Goal: Browse casually

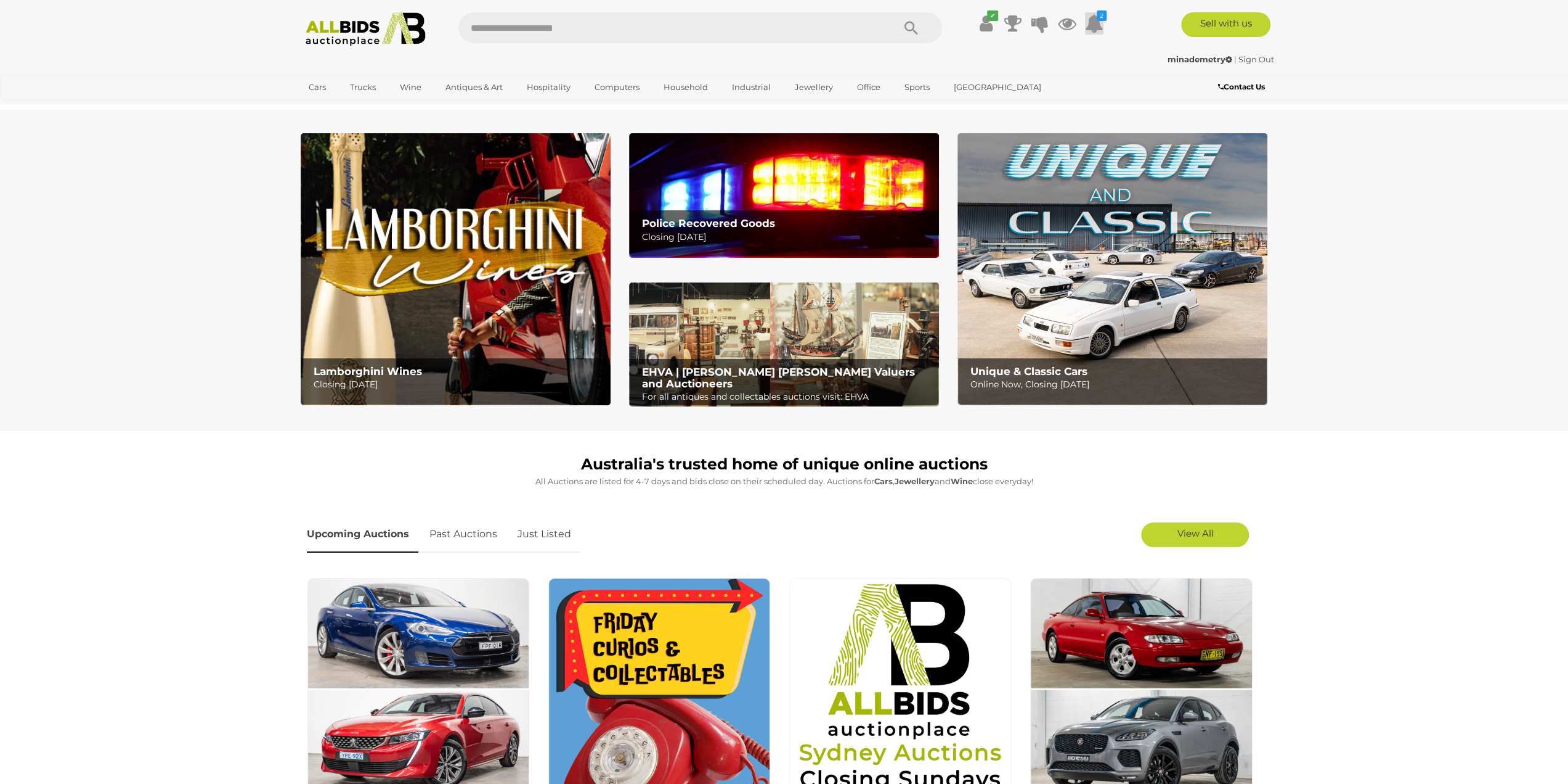
click at [1102, 24] on icon at bounding box center [1094, 23] width 19 height 22
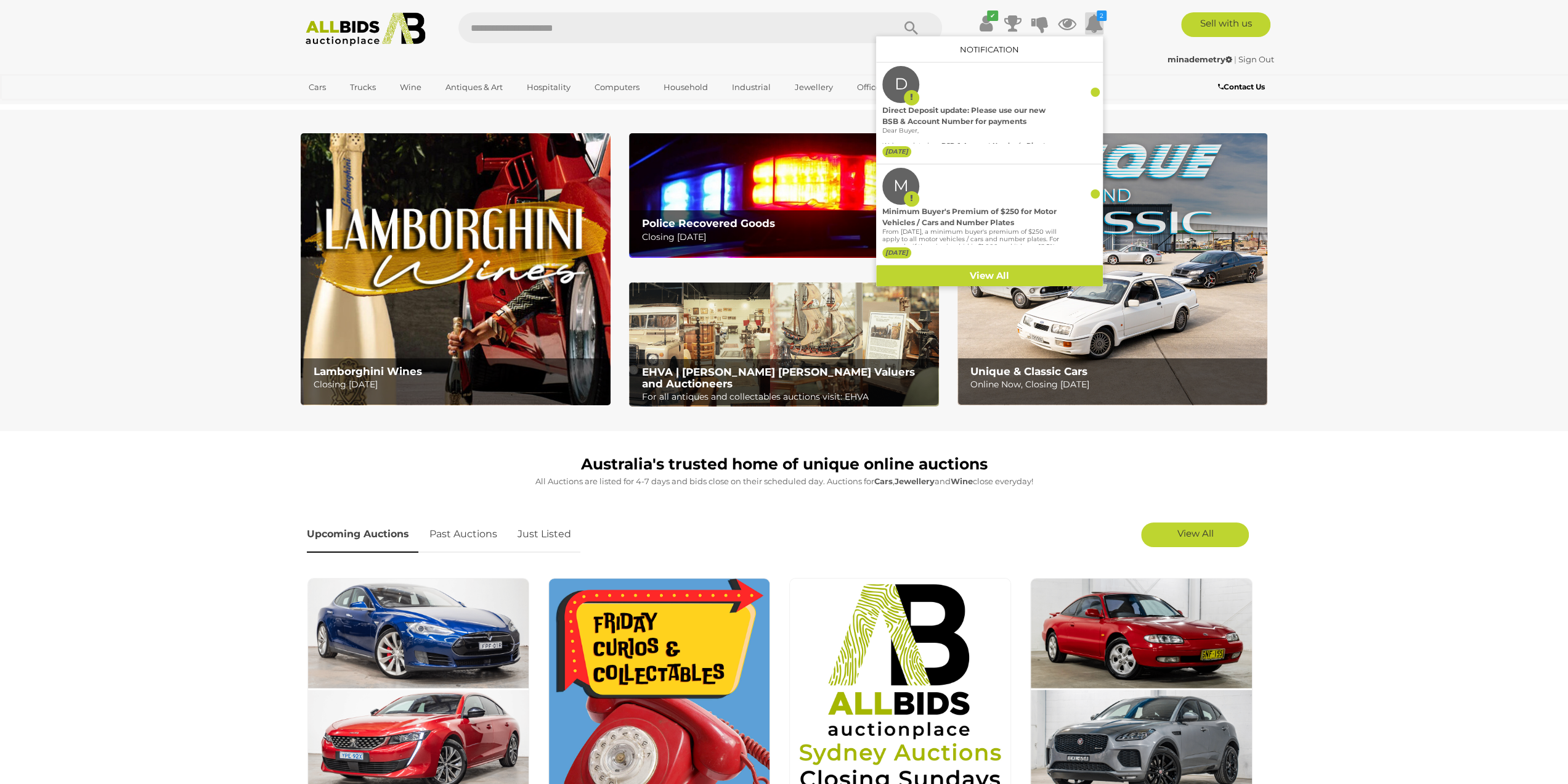
drag, startPoint x: 0, startPoint y: 162, endPoint x: 41, endPoint y: 153, distance: 42.0
click at [0, 162] on section "Lamborghini Wines Closing Monday 13th October Police Recovered Goods Closing Tu…" at bounding box center [784, 270] width 1568 height 321
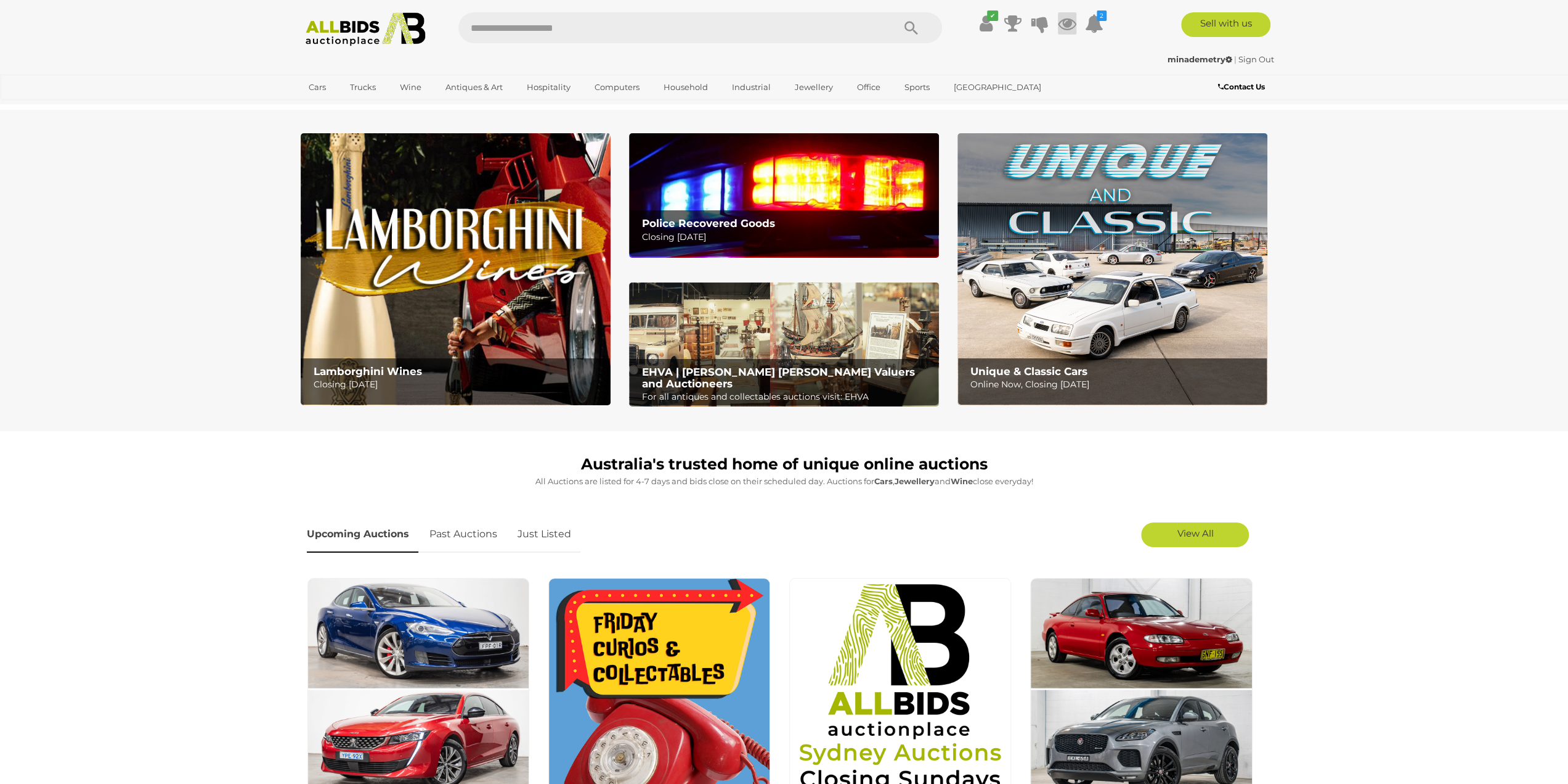
click at [1070, 21] on icon at bounding box center [1067, 23] width 19 height 22
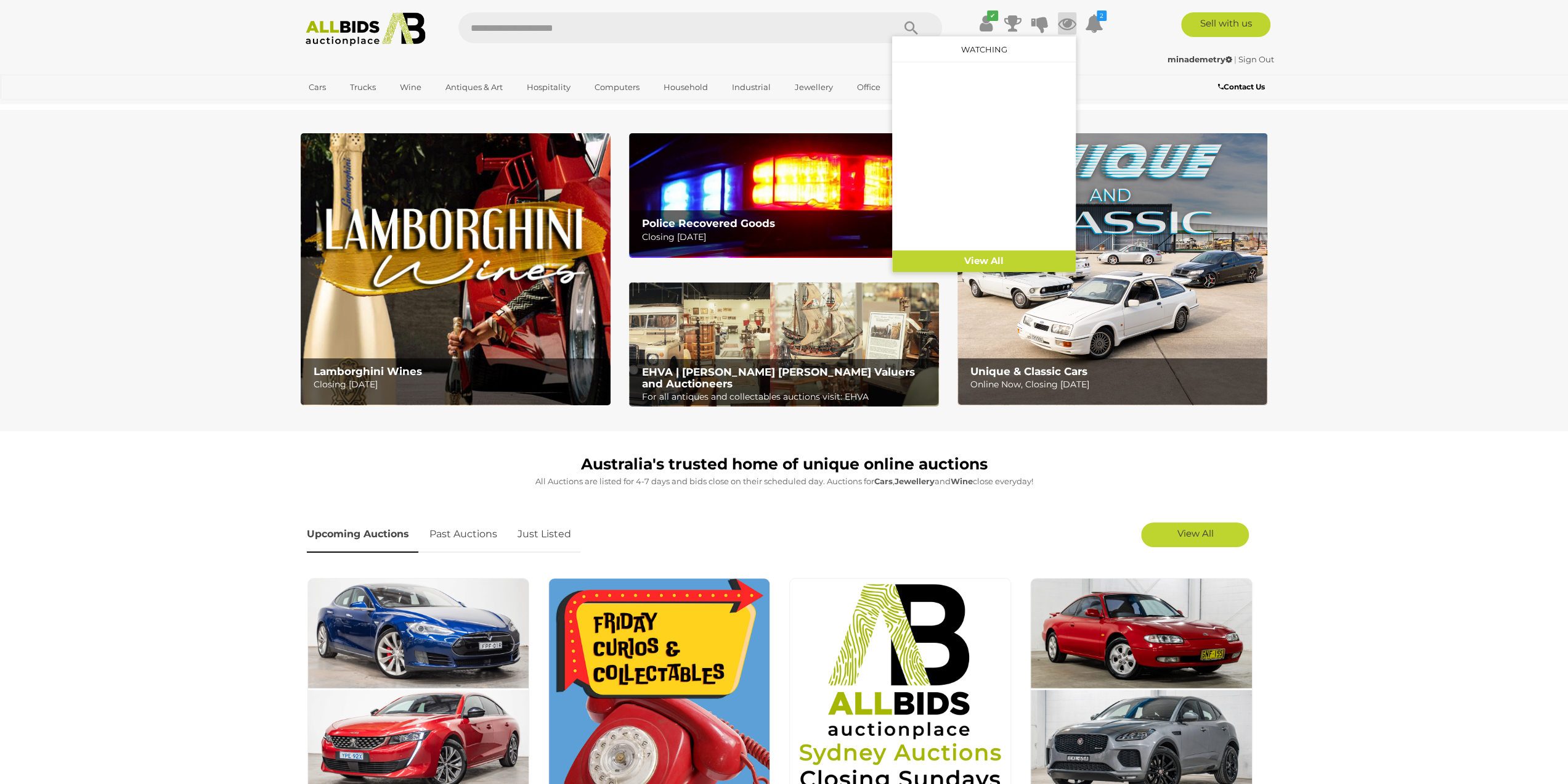
click at [19, 218] on section "Lamborghini Wines Closing Monday 13th October Police Recovered Goods Closing Tu…" at bounding box center [784, 270] width 1568 height 321
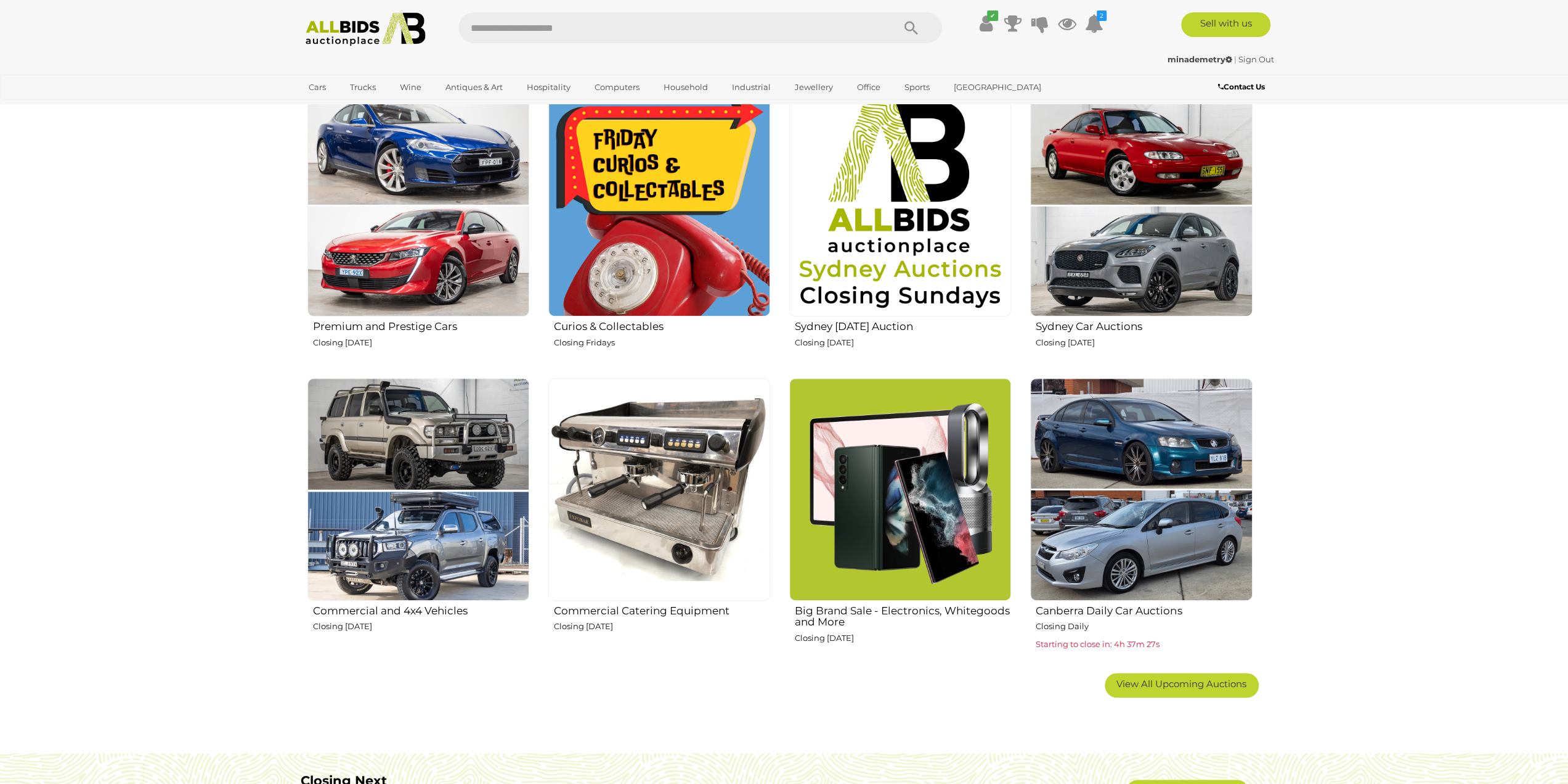
scroll to position [493, 0]
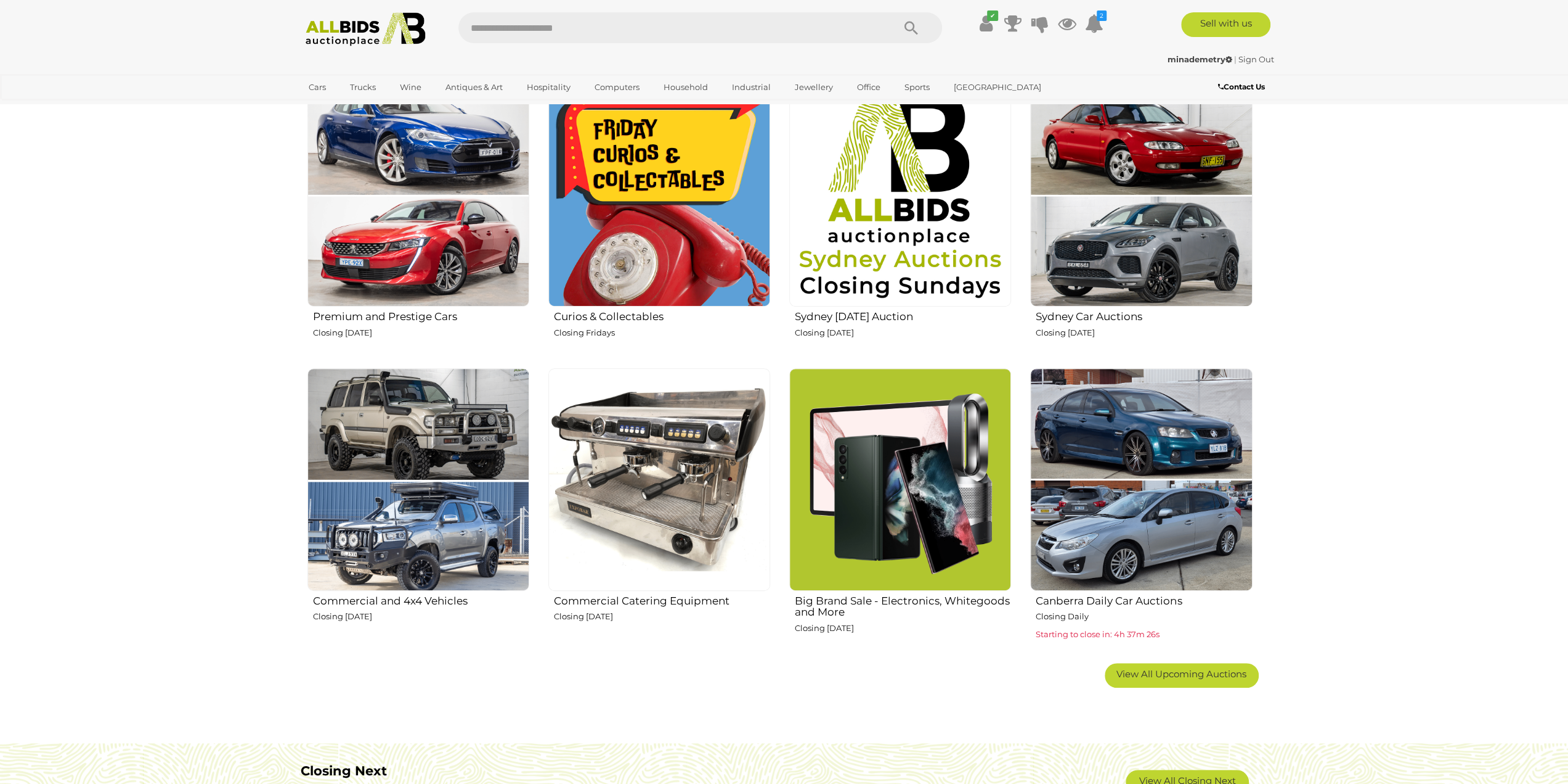
click at [902, 457] on img at bounding box center [900, 479] width 221 height 221
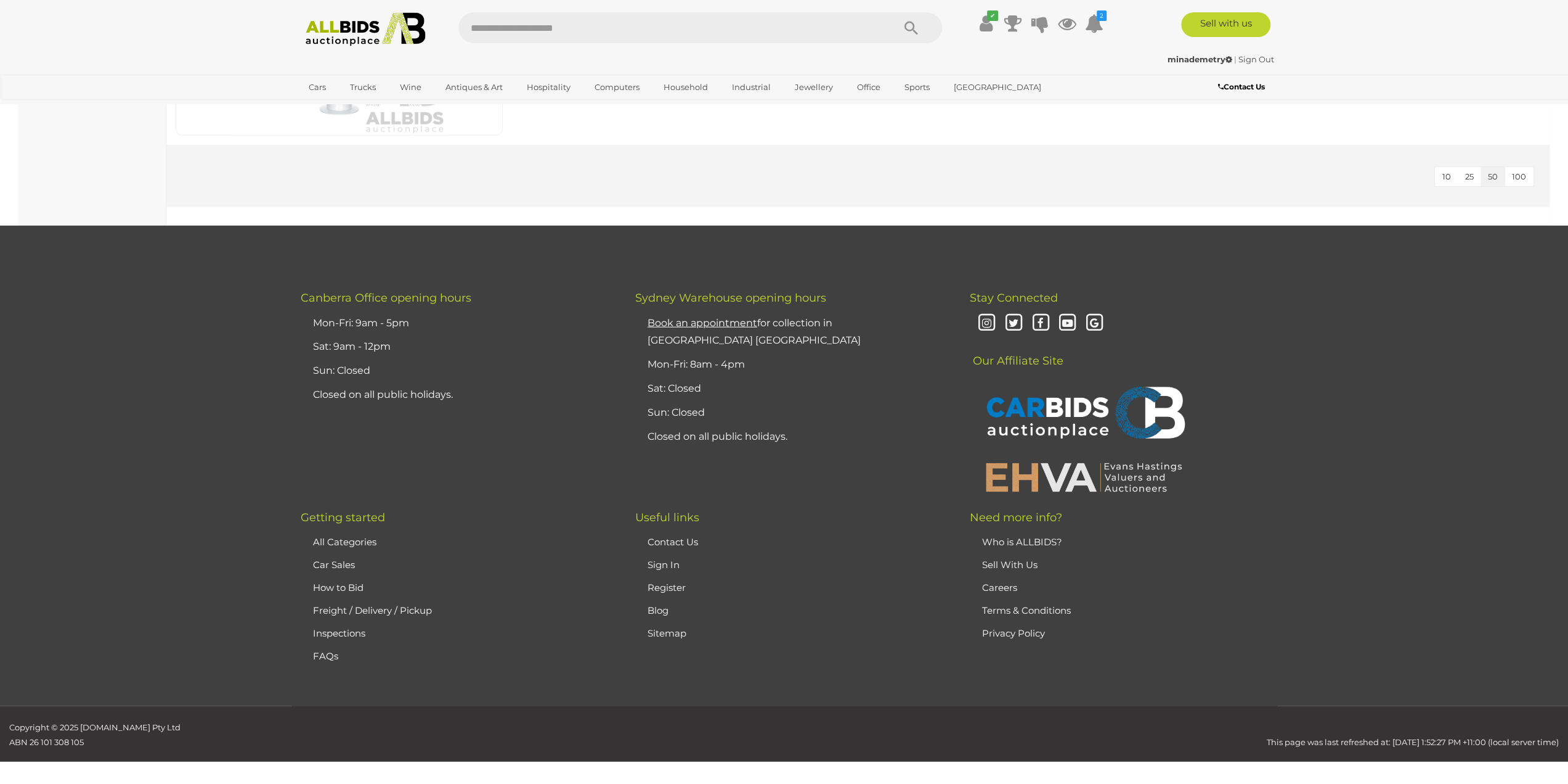
scroll to position [3107, 0]
click at [12, 252] on div "﻿ [GEOGRAPHIC_DATA] Office opening hours Mon-Fri: 9am - 5pm Sat: 9am - 12pm Sun…" at bounding box center [784, 479] width 1568 height 453
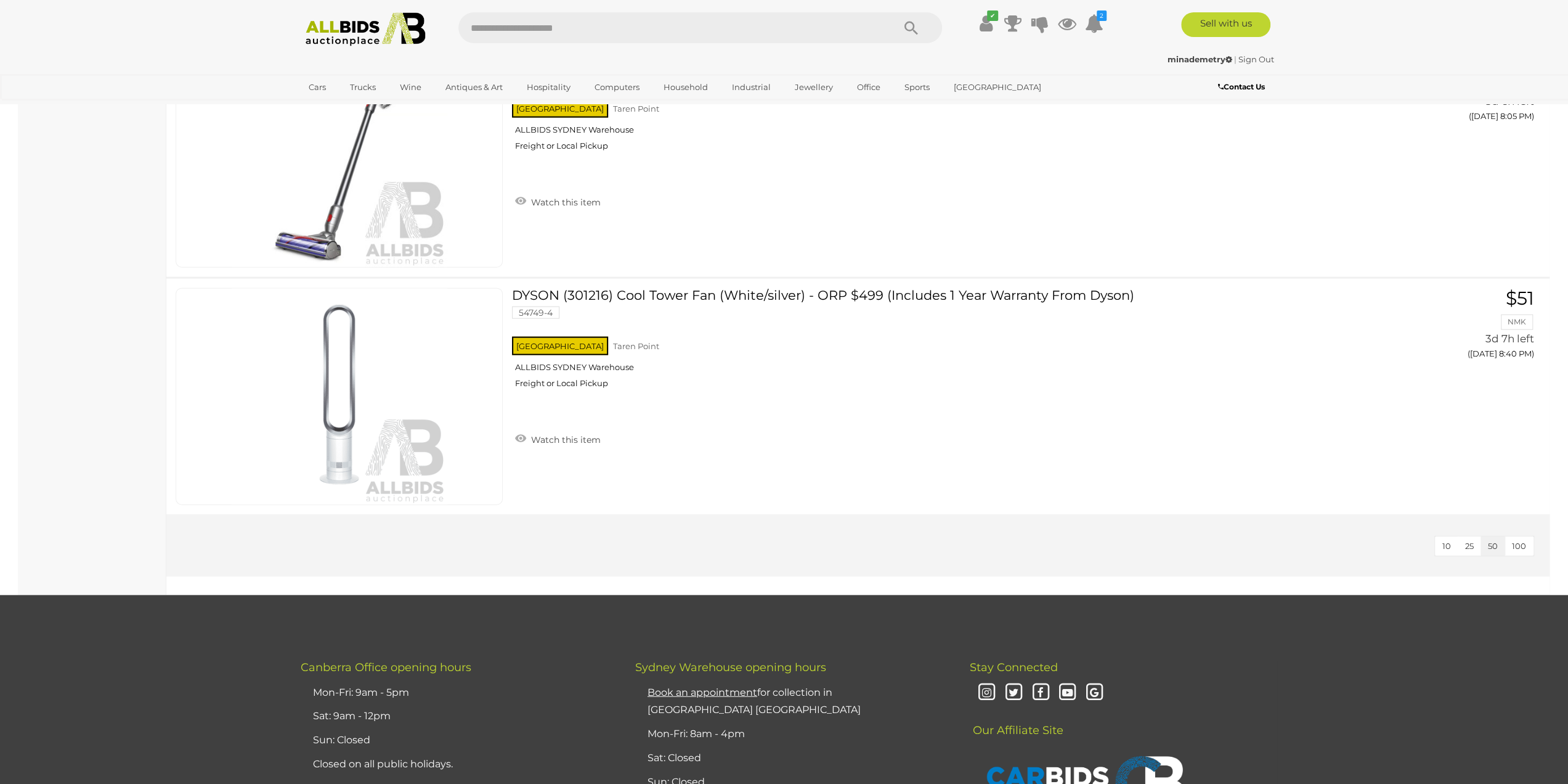
scroll to position [2429, 0]
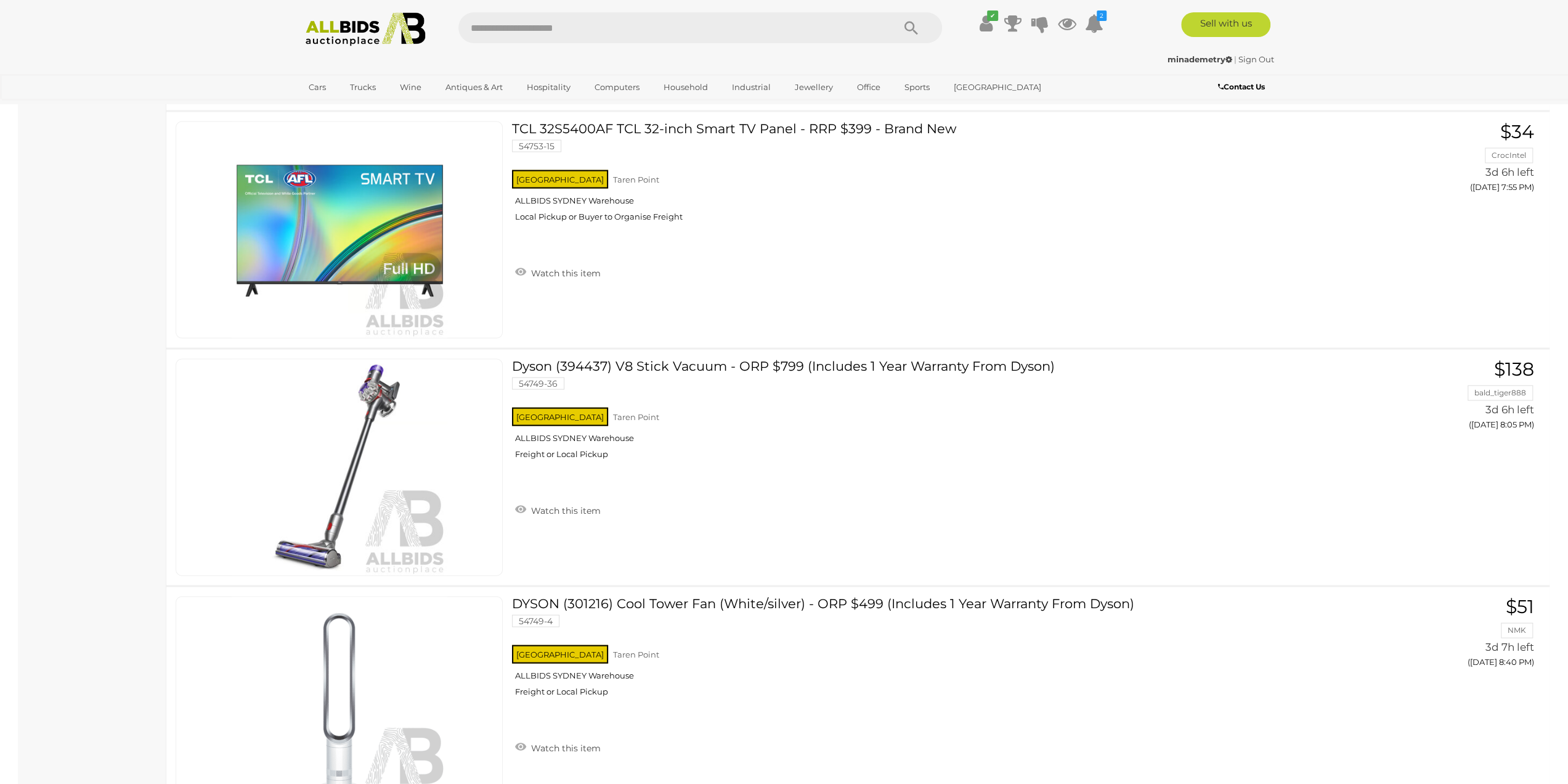
click at [345, 34] on img at bounding box center [365, 29] width 133 height 34
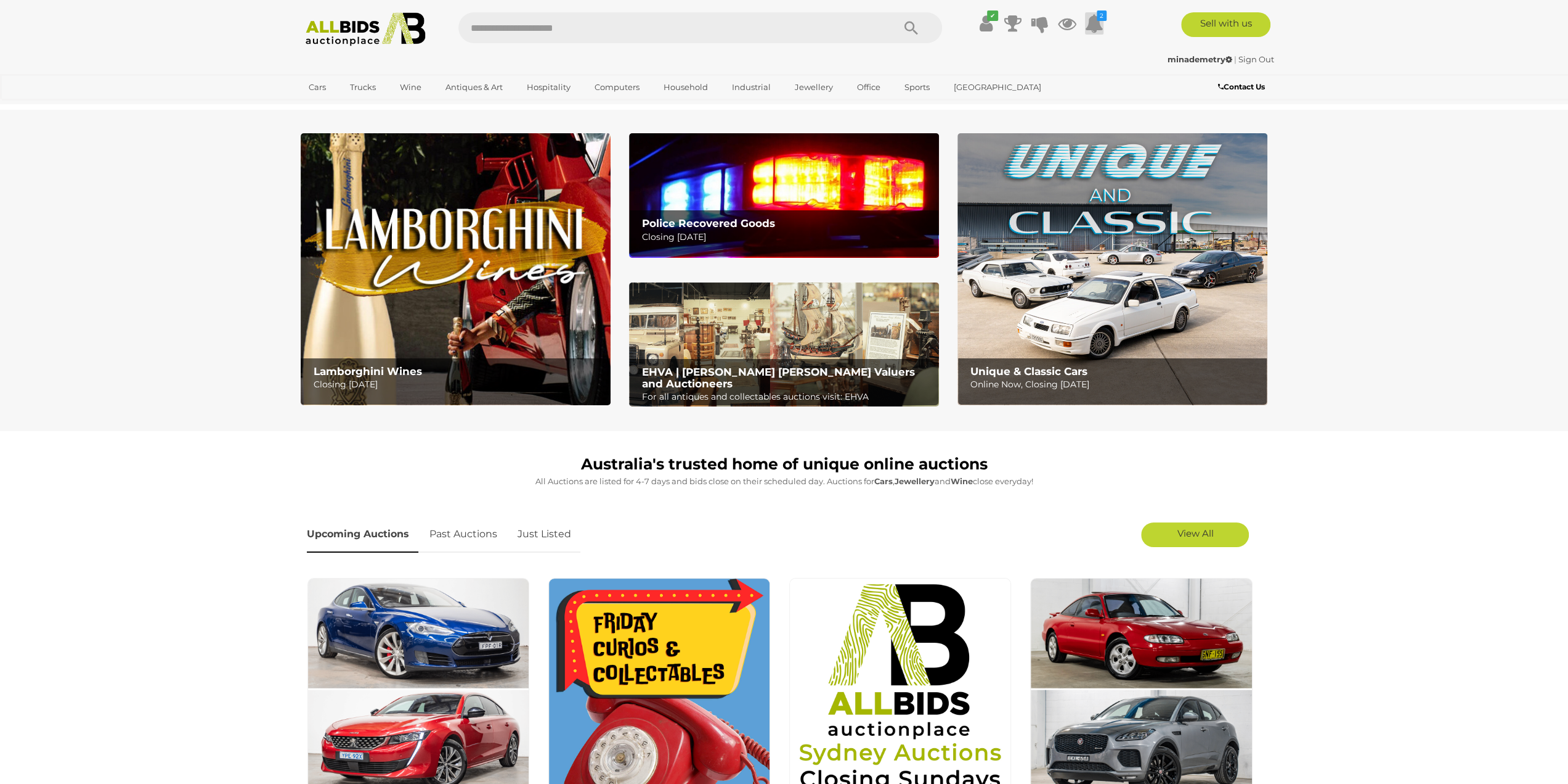
click at [1090, 21] on icon at bounding box center [1094, 23] width 19 height 22
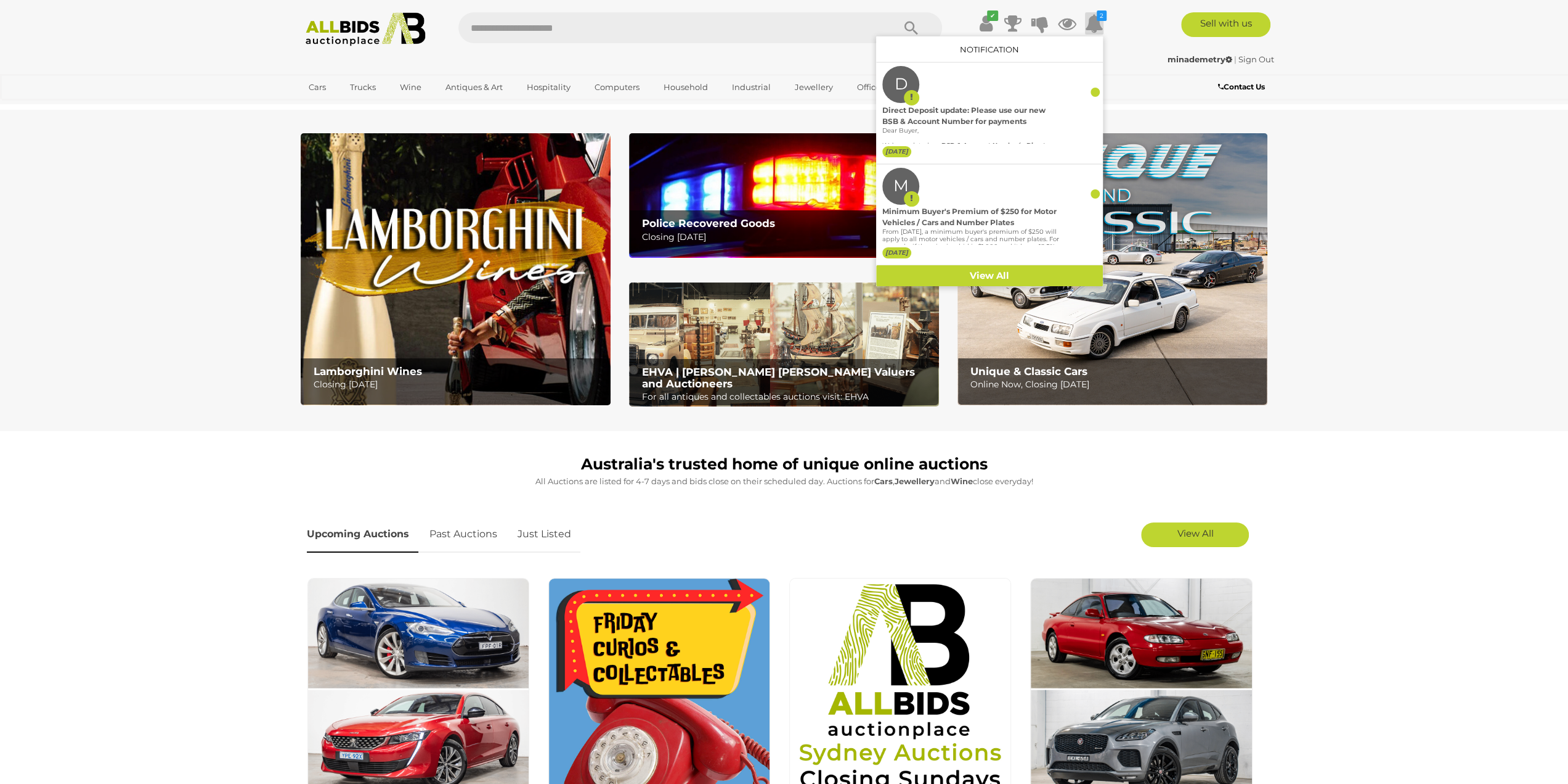
drag, startPoint x: 27, startPoint y: 136, endPoint x: 104, endPoint y: 84, distance: 92.9
click at [27, 136] on section "Lamborghini Wines Closing Monday 13th October Police Recovered Goods Closing Tu…" at bounding box center [784, 270] width 1568 height 321
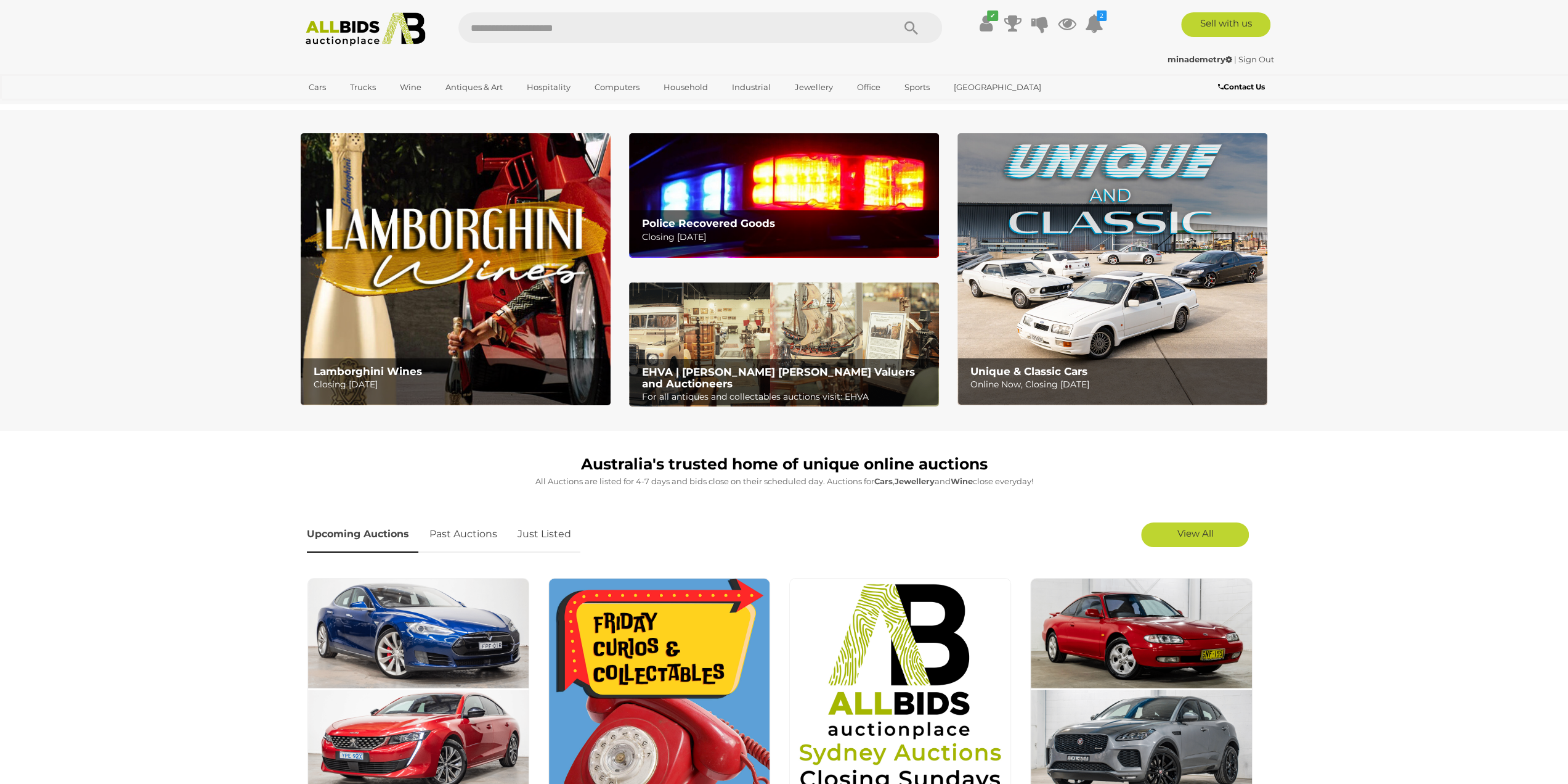
click at [349, 17] on img at bounding box center [365, 29] width 133 height 34
